Goal: Check status: Check status

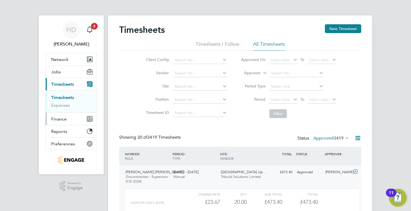
click at [64, 115] on button "Finance" at bounding box center [71, 119] width 51 height 12
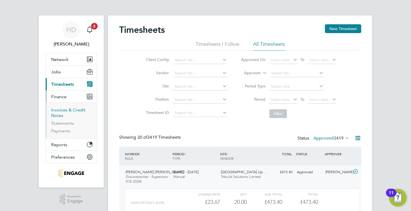
click at [61, 107] on link "Invoices & Credit Notes" at bounding box center [68, 112] width 34 height 11
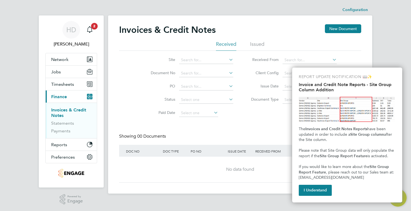
click at [64, 97] on span "Finance" at bounding box center [59, 96] width 16 height 5
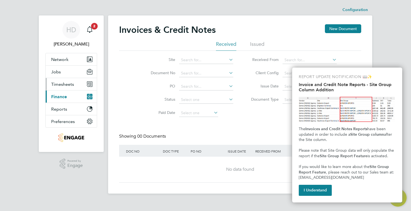
click at [64, 88] on button "Timesheets" at bounding box center [71, 84] width 51 height 12
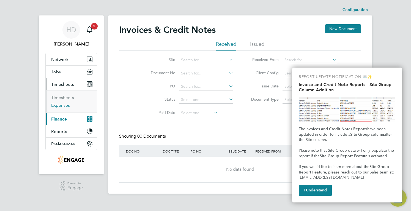
click at [62, 104] on link "Expenses" at bounding box center [60, 104] width 19 height 5
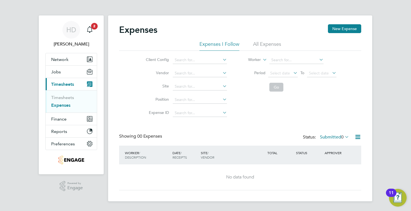
click at [273, 48] on li "All Expenses" at bounding box center [267, 46] width 28 height 10
click at [330, 132] on div "Expenses New Expense Expenses I Follow All Expenses Client Config Vendor Site P…" at bounding box center [240, 107] width 242 height 166
click at [332, 141] on div "Showing 00 Expenses Status: Submitted 0" at bounding box center [240, 139] width 242 height 12
click at [331, 137] on label "Submitted 0" at bounding box center [334, 137] width 29 height 6
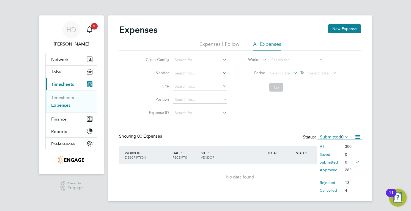
click at [326, 168] on li "Approved" at bounding box center [329, 170] width 25 height 8
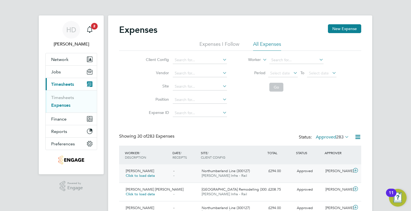
click at [171, 179] on div "- -" at bounding box center [185, 173] width 29 height 14
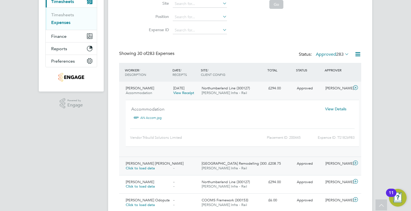
click at [179, 159] on div "- -" at bounding box center [185, 166] width 29 height 14
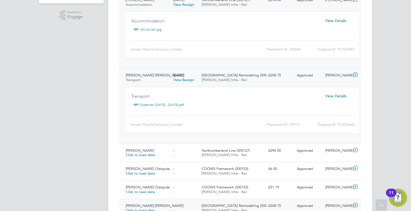
scroll to position [188, 0]
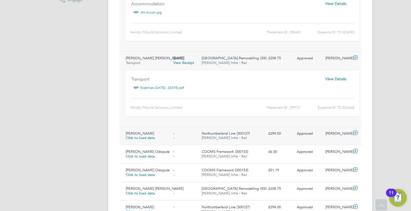
click at [198, 132] on div "- -" at bounding box center [185, 136] width 29 height 14
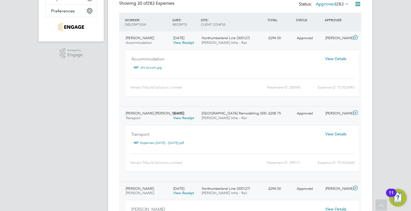
scroll to position [0, 0]
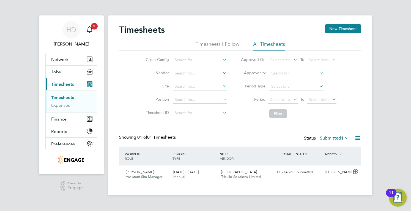
scroll to position [14, 48]
click at [89, 31] on icon "Main navigation" at bounding box center [89, 29] width 7 height 7
